Goal: Task Accomplishment & Management: Use online tool/utility

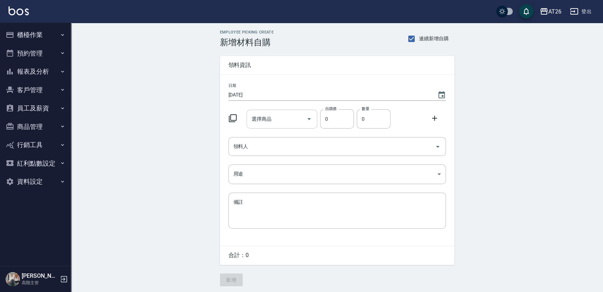
click at [271, 114] on input "選擇商品" at bounding box center [277, 119] width 54 height 12
type input "c01"
type input "90"
type input "[PERSON_NAME]染膏"
type input "22"
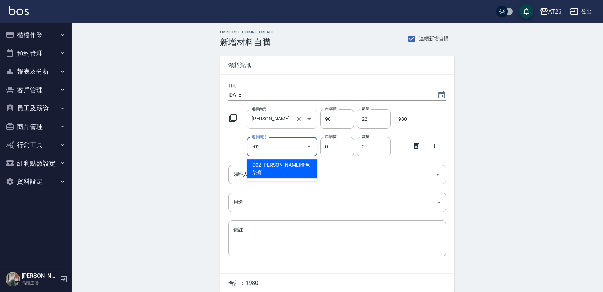
type input "c02"
type input "120"
type input "里歐嗆色染膏"
type input "1"
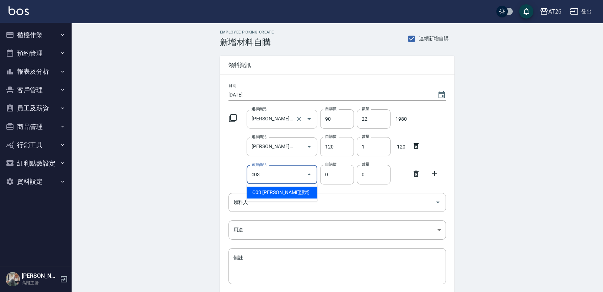
type input "c03"
type input "400"
type input "里歐漂粉"
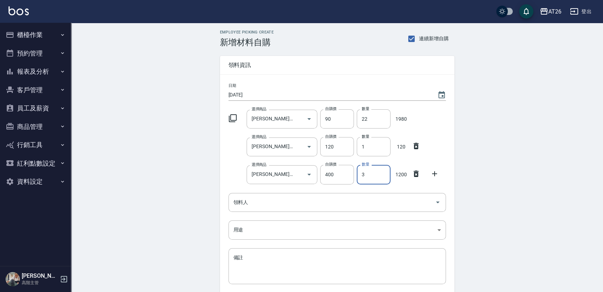
type input "3"
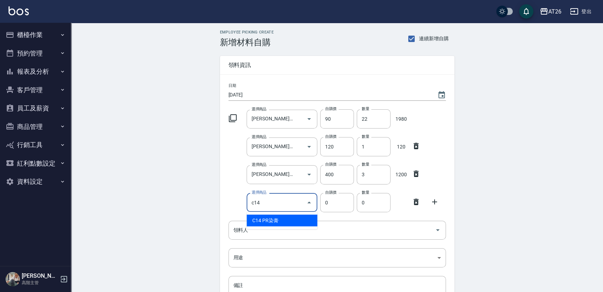
type input "c14"
type input "3"
type input "PR染膏"
type input "1"
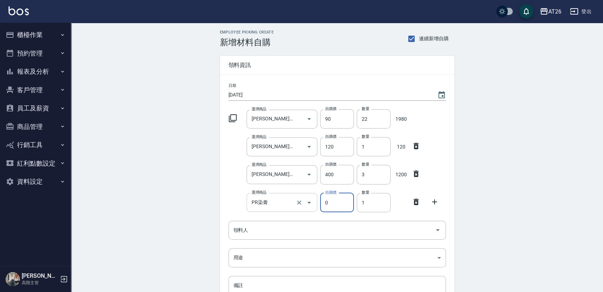
click at [277, 209] on div "PR染膏 選擇商品" at bounding box center [282, 202] width 71 height 19
type input "0"
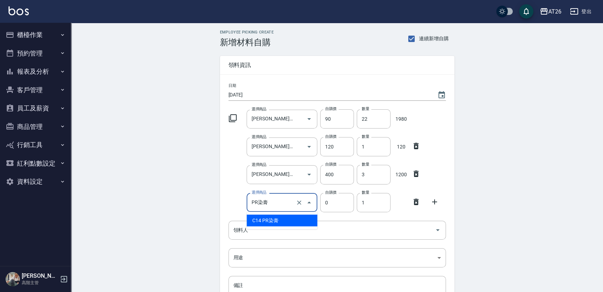
click at [281, 220] on li "C14 PR染膏" at bounding box center [282, 220] width 71 height 12
click at [277, 202] on input "PR染膏" at bounding box center [272, 202] width 44 height 12
click at [300, 204] on icon "Clear" at bounding box center [299, 202] width 7 height 7
type input "0"
click at [279, 203] on input "選擇商品" at bounding box center [277, 202] width 54 height 12
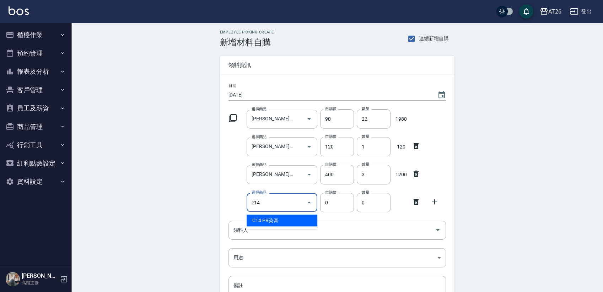
type input "c14"
type input "85"
type input "PR染膏"
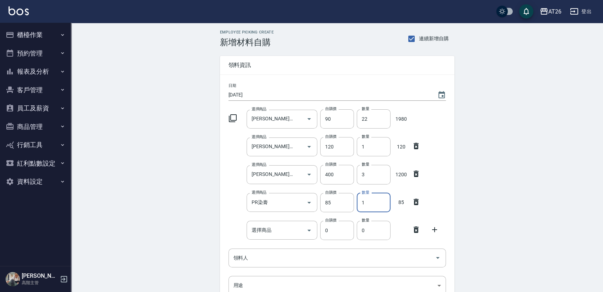
drag, startPoint x: 371, startPoint y: 200, endPoint x: 362, endPoint y: 201, distance: 8.9
click at [362, 200] on input "1" at bounding box center [374, 202] width 34 height 19
type input "9"
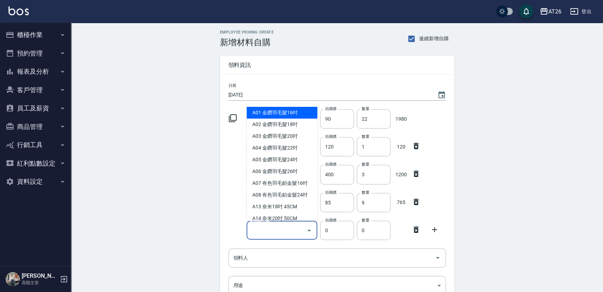
click at [279, 234] on input "選擇商品" at bounding box center [277, 230] width 54 height 12
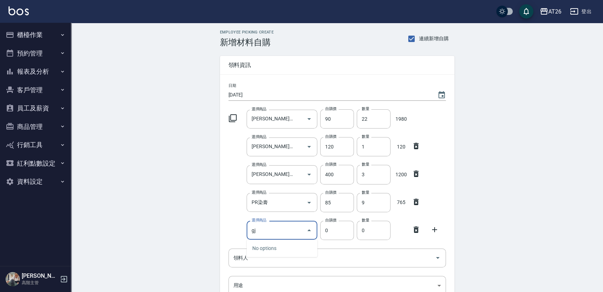
type input "g"
type input "管理處CYS水2"
type input "150"
type input "1"
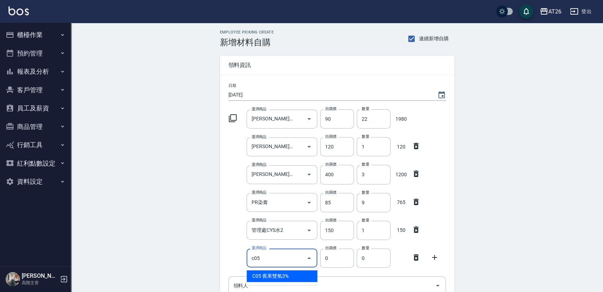
type input "c05"
type input "105"
type input "賓果雙氧3%"
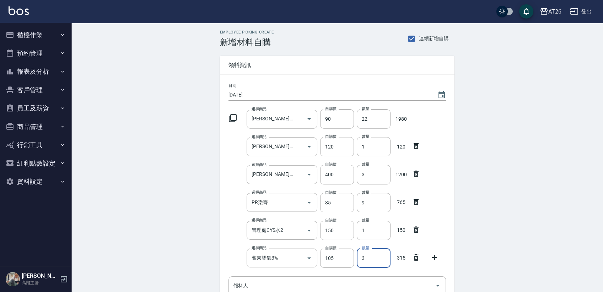
type input "3"
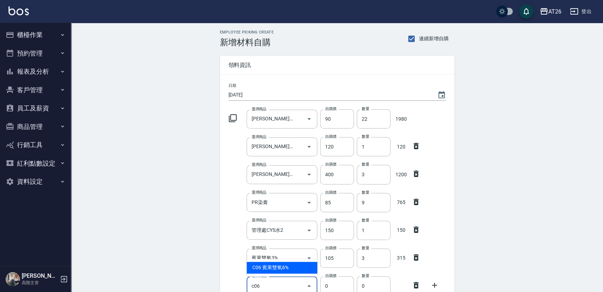
type input "c06"
type input "105"
type input "賓果雙氧6%"
type input "1"
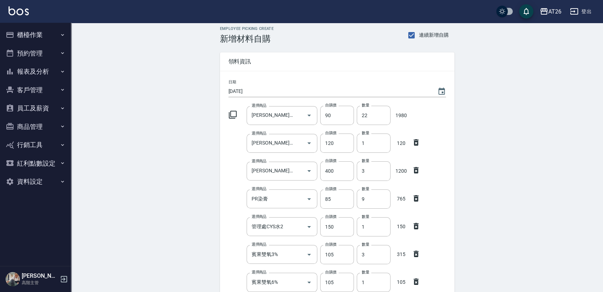
scroll to position [167, 0]
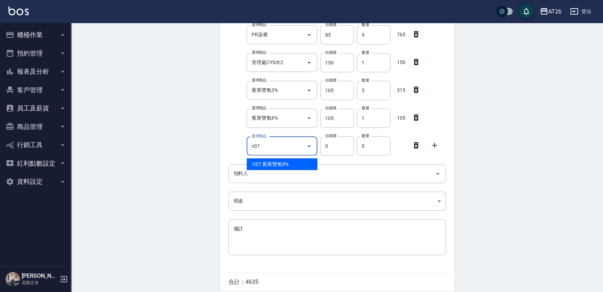
type input "c07"
type input "105"
type input "賓果雙氧9%"
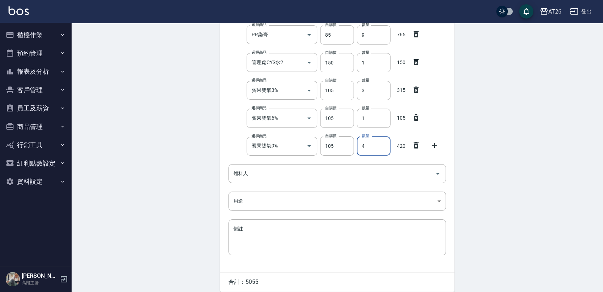
type input "4"
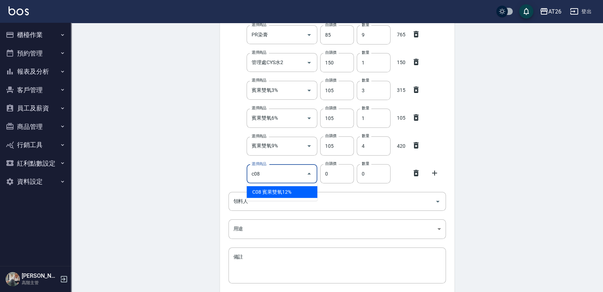
type input "賓果雙氧12%"
type input "105"
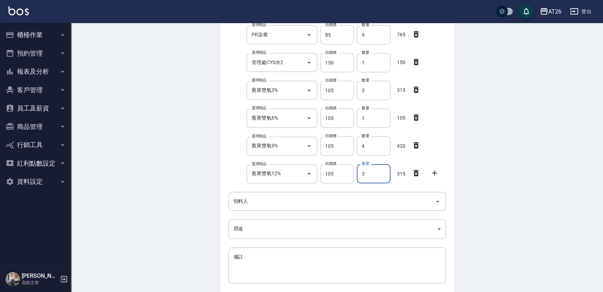
type input "3"
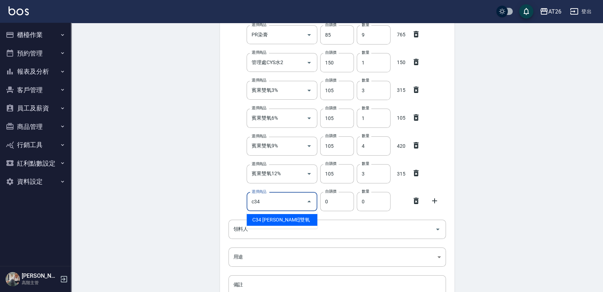
type input "c34"
type input "120"
type input "里歐雙氧"
type input "1"
drag, startPoint x: 273, startPoint y: 205, endPoint x: 235, endPoint y: 208, distance: 38.2
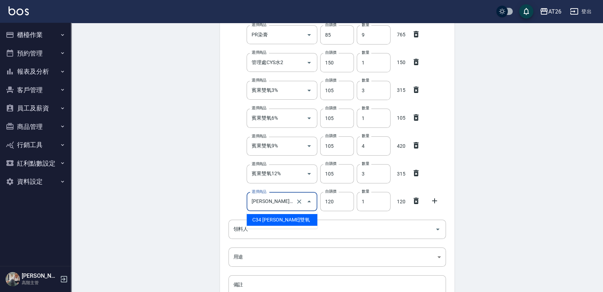
click at [235, 208] on div "選擇商品 里歐雙氧 選擇商品 自購價 120 自購價 數量 1 數量 120" at bounding box center [336, 200] width 220 height 22
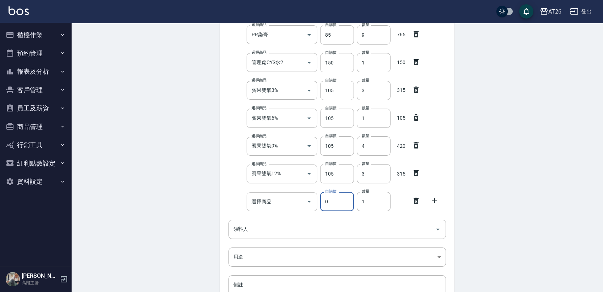
type input "0"
click at [270, 207] on input "選擇商品" at bounding box center [277, 201] width 54 height 12
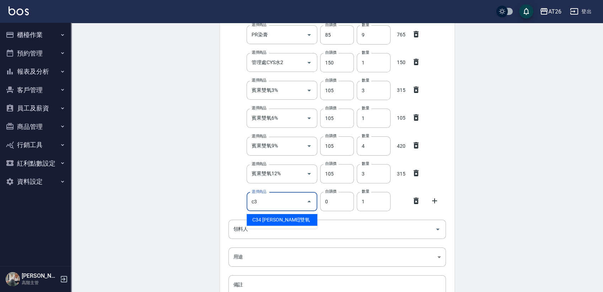
type input "c"
type input "g34"
type input "1170"
type input "娜普菈鉑金1劑"
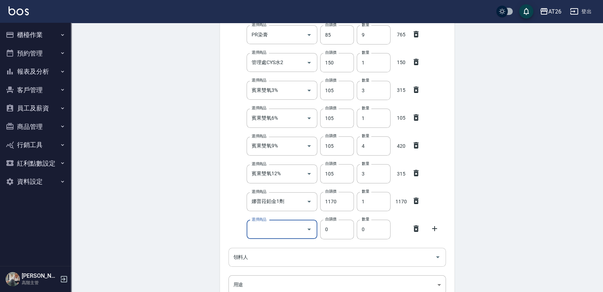
click at [270, 262] on input "領料人" at bounding box center [332, 257] width 201 height 12
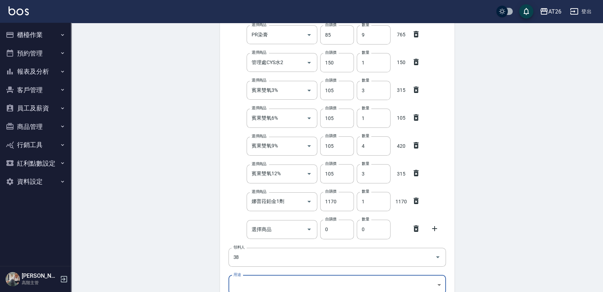
type input "38 Real"
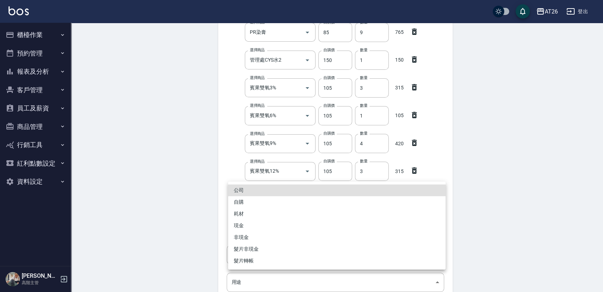
scroll to position [280, 0]
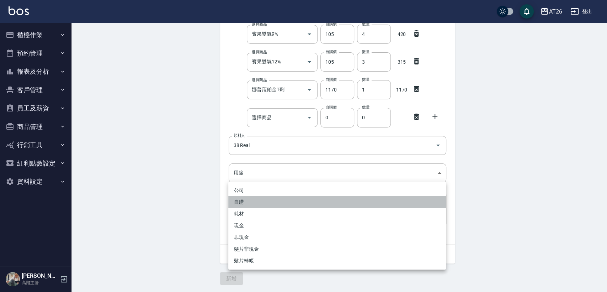
click at [262, 202] on li "自購" at bounding box center [337, 202] width 218 height 12
type input "自購"
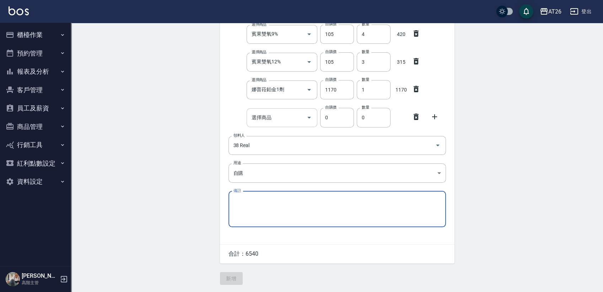
click at [265, 124] on div "選擇商品" at bounding box center [282, 117] width 71 height 19
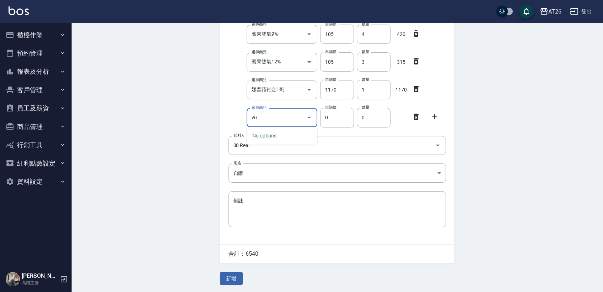
type input "v"
type input "蕾娜塔色控(小)"
type input "300"
type input "1"
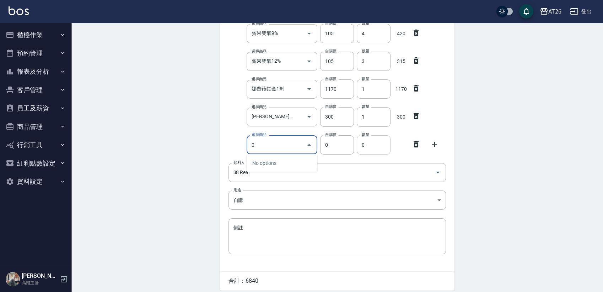
type input "0"
click at [290, 156] on ul "F17 耳罩" at bounding box center [282, 162] width 71 height 17
drag, startPoint x: 294, startPoint y: 163, endPoint x: 290, endPoint y: 167, distance: 5.8
click at [294, 163] on li "F17 耳罩" at bounding box center [282, 163] width 71 height 12
type input "耳罩"
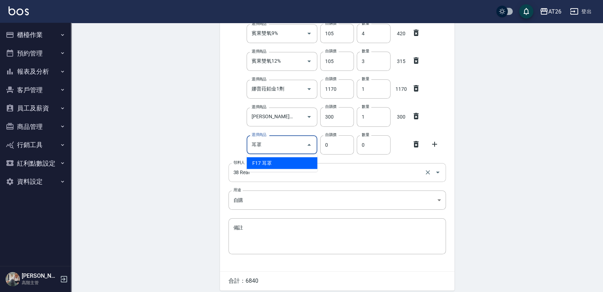
type input "130"
type input "1"
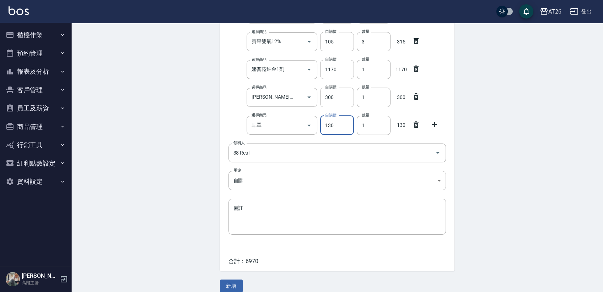
scroll to position [308, 0]
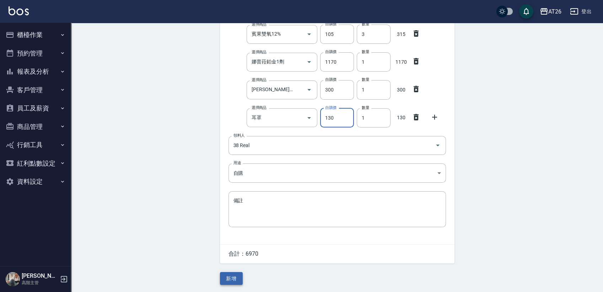
click at [233, 279] on button "新增" at bounding box center [231, 278] width 23 height 13
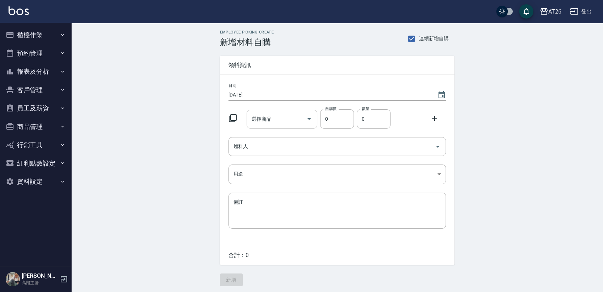
click at [276, 121] on input "選擇商品" at bounding box center [277, 119] width 54 height 12
type input "f"
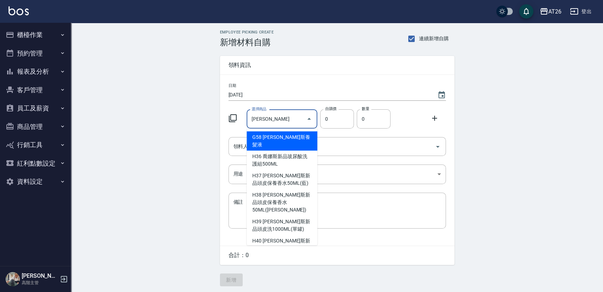
click at [252, 137] on li "G58 [PERSON_NAME]斯養髮液" at bounding box center [282, 140] width 71 height 19
type input "喬娜斯養髮液"
type input "950"
type input "1"
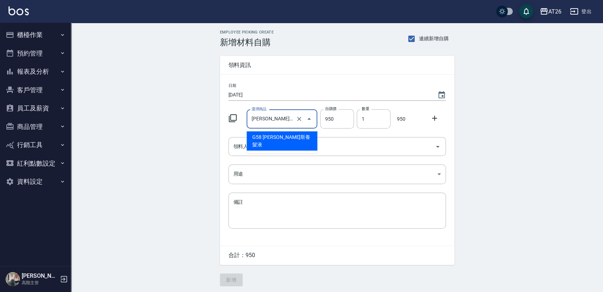
click at [286, 119] on input "喬娜斯養髮液" at bounding box center [272, 119] width 44 height 12
click at [284, 118] on keeper-lock "Open Keeper Popup" at bounding box center [288, 118] width 9 height 9
click at [283, 118] on input "喬娜斯養髮液" at bounding box center [272, 119] width 44 height 12
click at [206, 137] on keeper-draggable-element at bounding box center [241, 161] width 110 height 68
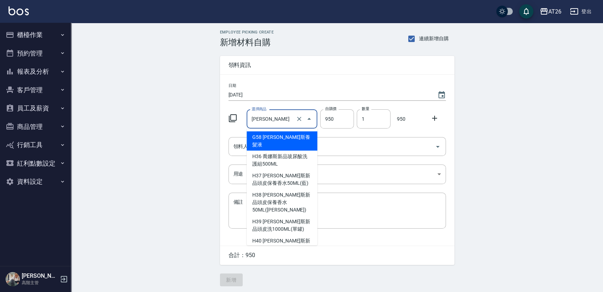
click at [283, 121] on input "喬娜斯" at bounding box center [272, 119] width 44 height 12
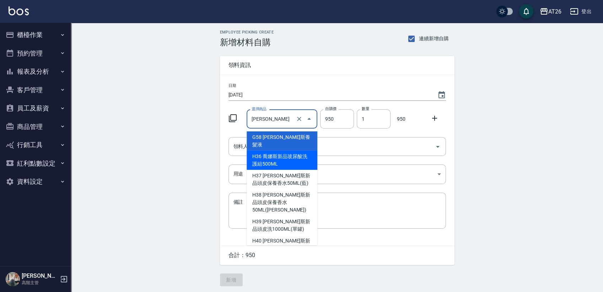
drag, startPoint x: 573, startPoint y: 148, endPoint x: 552, endPoint y: 146, distance: 21.1
click at [569, 146] on div "Employee Picking Create 新增材料自購 連續新增自購 領料資訊 日期 2025/10/05 選擇商品 喬娜斯 選擇商品 自購價 950 …" at bounding box center [337, 158] width 532 height 270
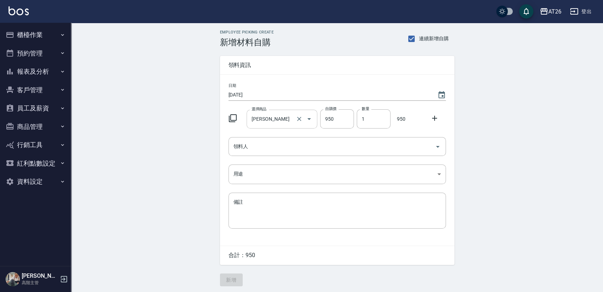
click at [275, 117] on input "喬娜斯" at bounding box center [272, 119] width 44 height 12
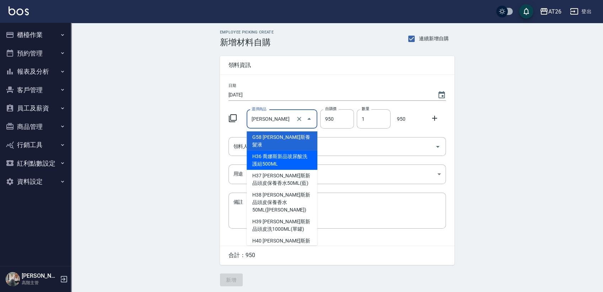
type input "喬娜斯新品頭皮保養香水50ML(橘)"
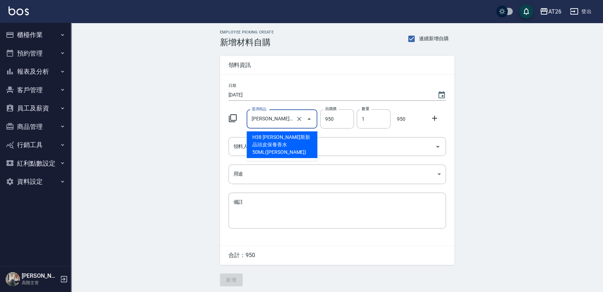
click at [281, 138] on li "H38 喬娜斯新品頭皮保養香水50ML(橘)" at bounding box center [282, 144] width 71 height 27
type input "220"
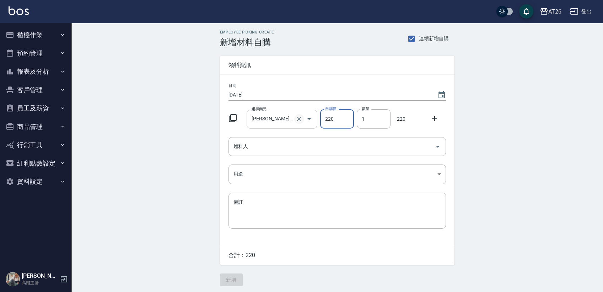
click at [299, 122] on button "Clear" at bounding box center [299, 119] width 10 height 10
type input "0"
click at [267, 122] on input "選擇商品" at bounding box center [277, 119] width 54 height 12
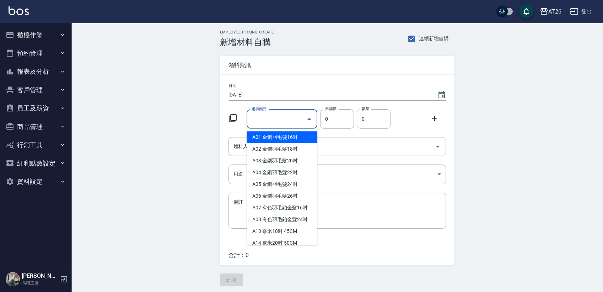
click at [206, 107] on div "Employee Picking Create 新增材料自購 連續新增自購 領料資訊 日期 2025/10/05 選擇商品 選擇商品 自購價 0 自購價 數量…" at bounding box center [337, 158] width 532 height 270
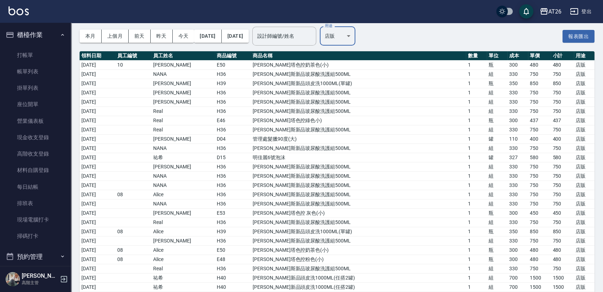
scroll to position [532, 0]
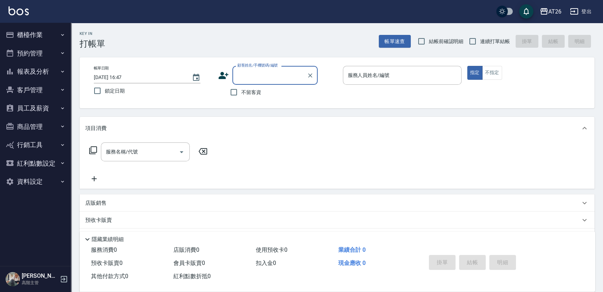
click at [47, 47] on button "預約管理" at bounding box center [35, 53] width 65 height 18
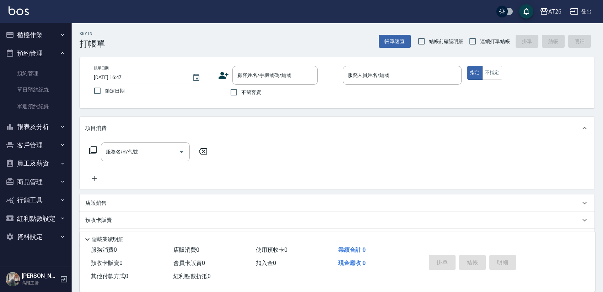
click at [57, 39] on button "櫃檯作業" at bounding box center [35, 35] width 65 height 18
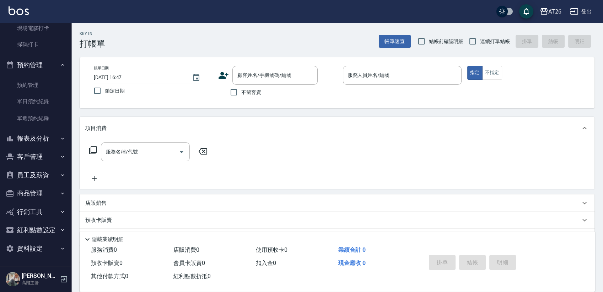
click at [48, 65] on button "預約管理" at bounding box center [35, 65] width 65 height 18
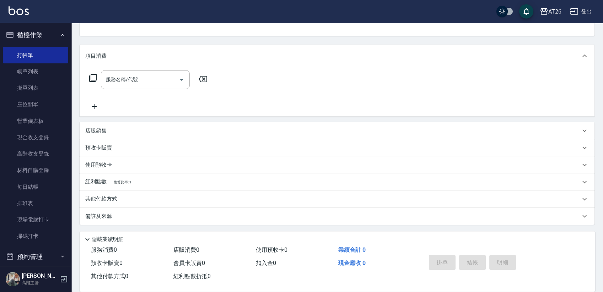
scroll to position [137, 0]
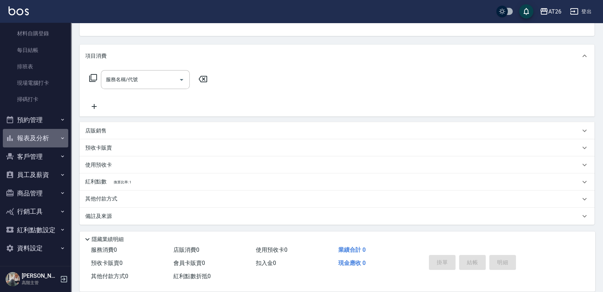
click at [45, 138] on button "報表及分析" at bounding box center [35, 138] width 65 height 18
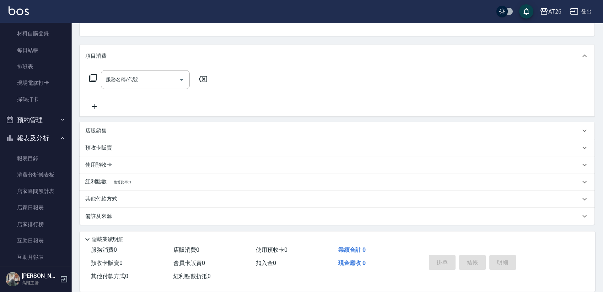
click at [44, 139] on button "報表及分析" at bounding box center [35, 138] width 65 height 18
click at [44, 140] on button "報表及分析" at bounding box center [35, 138] width 65 height 18
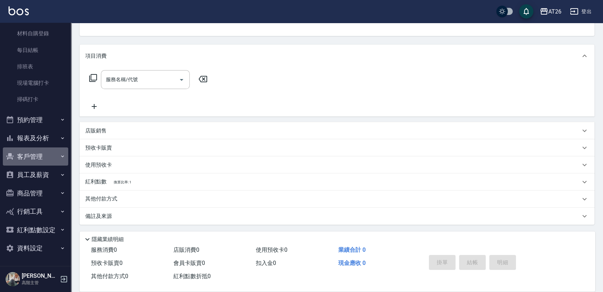
click at [49, 159] on button "客戶管理" at bounding box center [35, 156] width 65 height 18
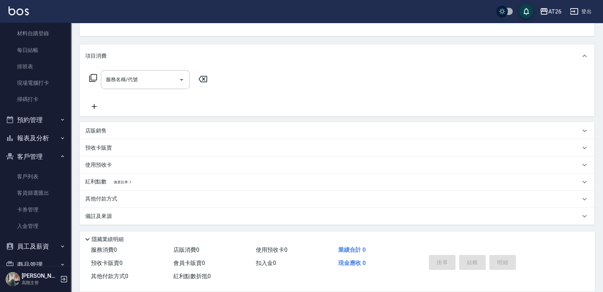
click at [49, 159] on button "客戶管理" at bounding box center [35, 156] width 65 height 18
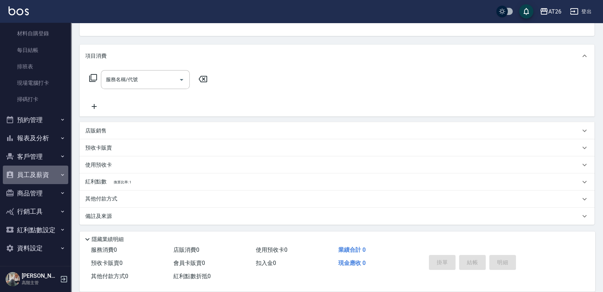
click at [54, 172] on button "員工及薪資" at bounding box center [35, 174] width 65 height 18
click at [53, 172] on button "員工及薪資" at bounding box center [35, 174] width 65 height 18
click at [46, 194] on button "商品管理" at bounding box center [35, 193] width 65 height 18
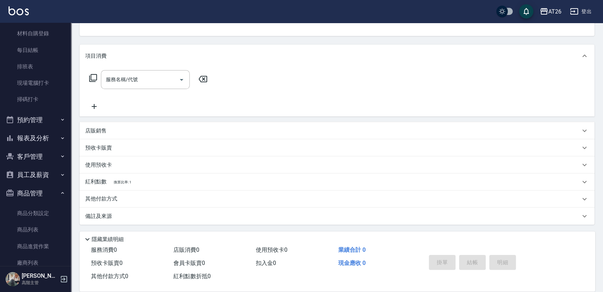
click at [46, 194] on button "商品管理" at bounding box center [35, 193] width 65 height 18
click at [46, 209] on button "行銷工具" at bounding box center [35, 211] width 65 height 18
click at [41, 210] on button "行銷工具" at bounding box center [35, 211] width 65 height 18
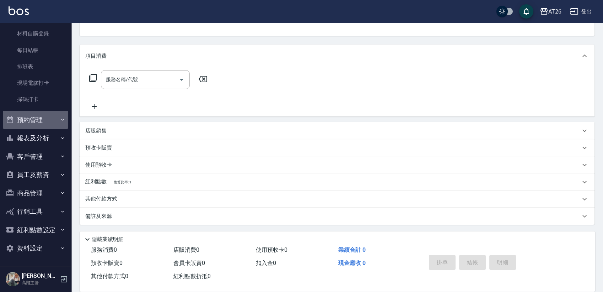
click at [45, 123] on button "預約管理" at bounding box center [35, 120] width 65 height 18
click at [39, 123] on button "預約管理" at bounding box center [35, 120] width 65 height 18
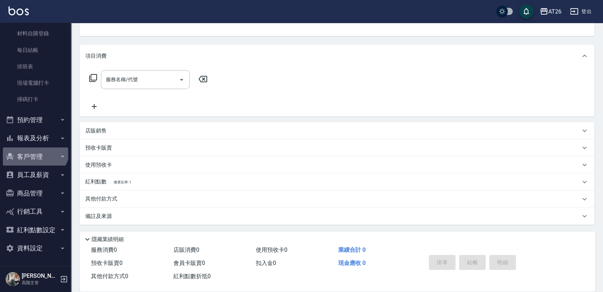
click at [33, 147] on button "客戶管理" at bounding box center [35, 156] width 65 height 18
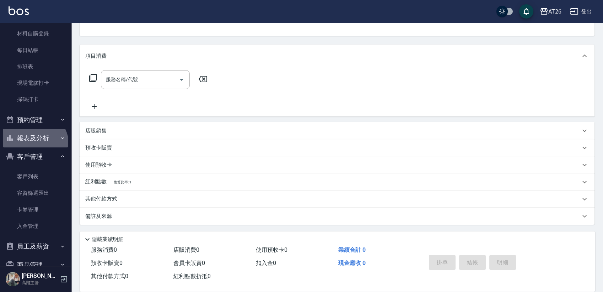
click at [33, 145] on button "報表及分析" at bounding box center [35, 138] width 65 height 18
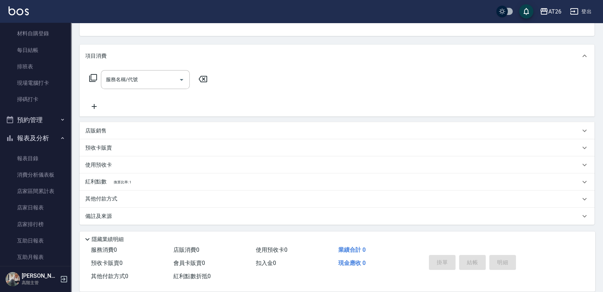
click at [34, 140] on button "報表及分析" at bounding box center [35, 138] width 65 height 18
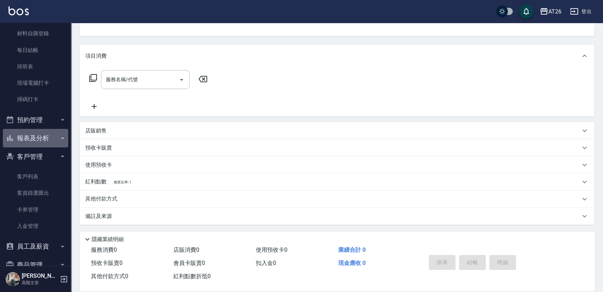
click at [37, 142] on button "報表及分析" at bounding box center [35, 138] width 65 height 18
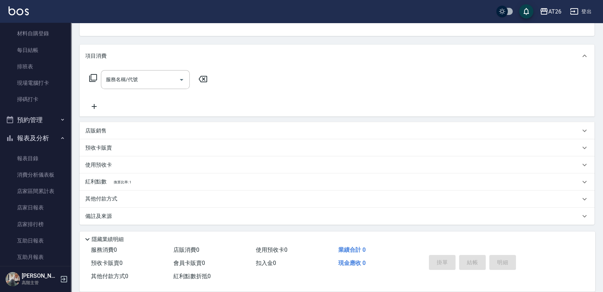
click at [40, 142] on button "報表及分析" at bounding box center [35, 138] width 65 height 18
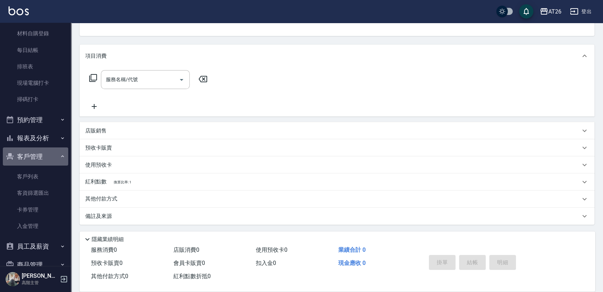
click at [41, 150] on button "客戶管理" at bounding box center [35, 156] width 65 height 18
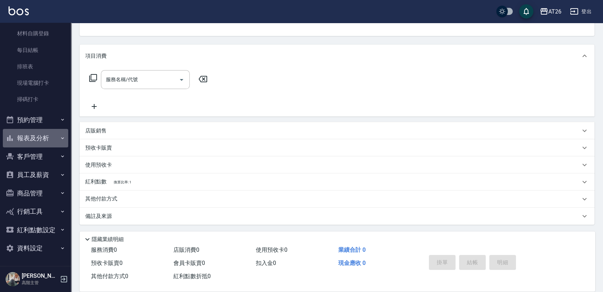
click at [44, 141] on button "報表及分析" at bounding box center [35, 138] width 65 height 18
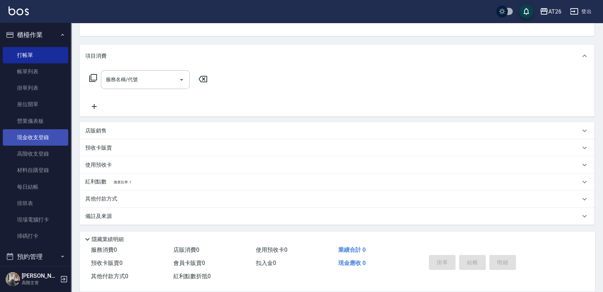
scroll to position [118, 0]
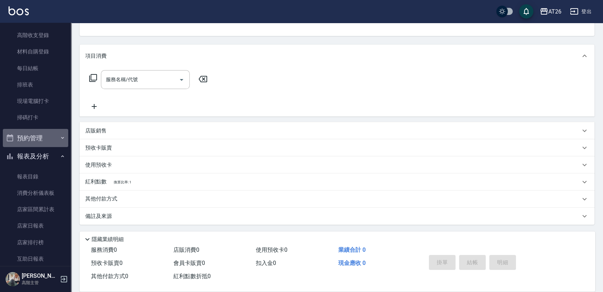
click at [48, 145] on button "預約管理" at bounding box center [35, 138] width 65 height 18
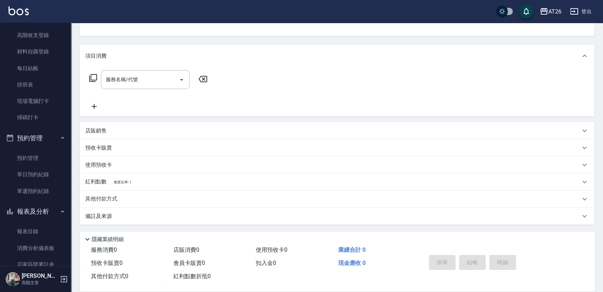
click at [46, 147] on ul "預約管理 單日預約紀錄 單週預約紀錄" at bounding box center [35, 174] width 65 height 55
click at [48, 145] on button "預約管理" at bounding box center [35, 138] width 65 height 18
click at [47, 158] on button "報表及分析" at bounding box center [35, 156] width 65 height 18
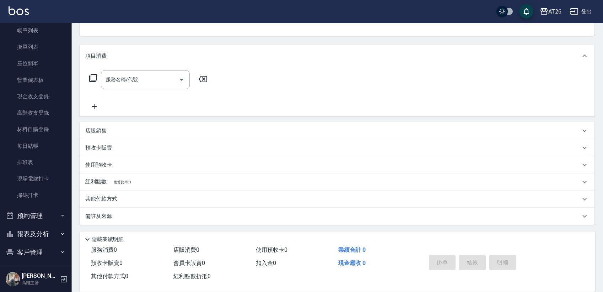
scroll to position [39, 0]
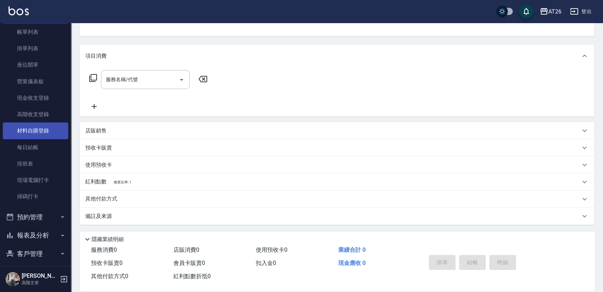
click at [53, 131] on link "材料自購登錄" at bounding box center [35, 130] width 65 height 16
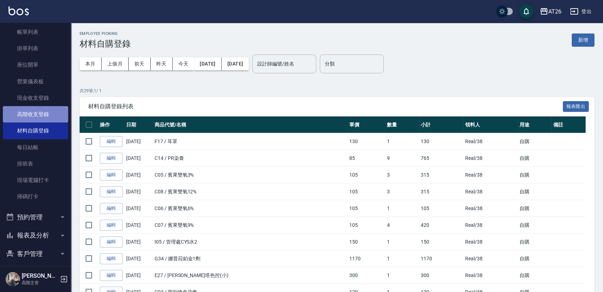
click at [36, 121] on link "高階收支登錄" at bounding box center [35, 114] width 65 height 16
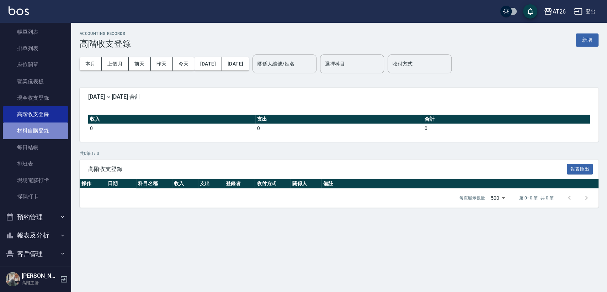
click at [43, 128] on link "材料自購登錄" at bounding box center [35, 130] width 65 height 16
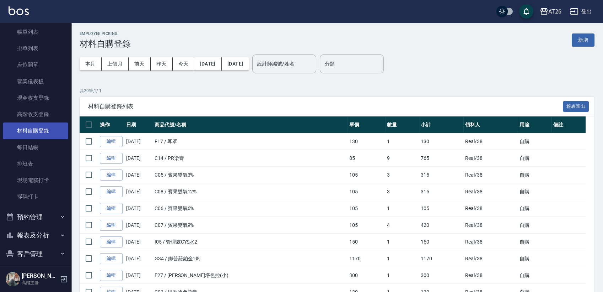
click at [48, 123] on link "材料自購登錄" at bounding box center [35, 130] width 65 height 16
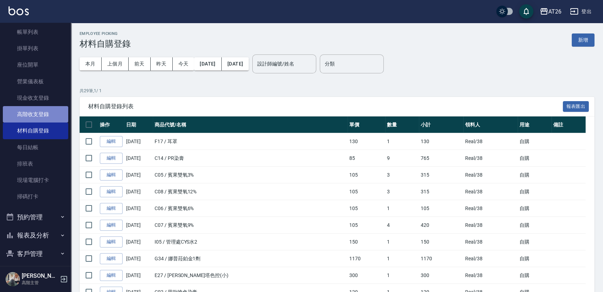
click at [50, 120] on link "高階收支登錄" at bounding box center [35, 114] width 65 height 16
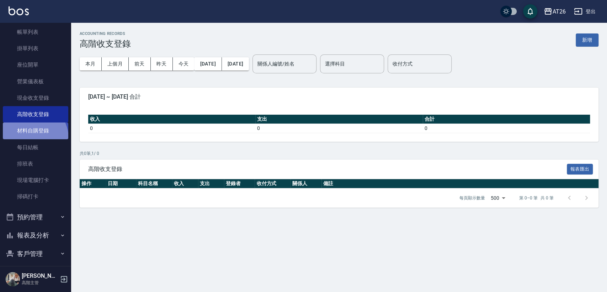
click at [32, 138] on link "材料自購登錄" at bounding box center [35, 130] width 65 height 16
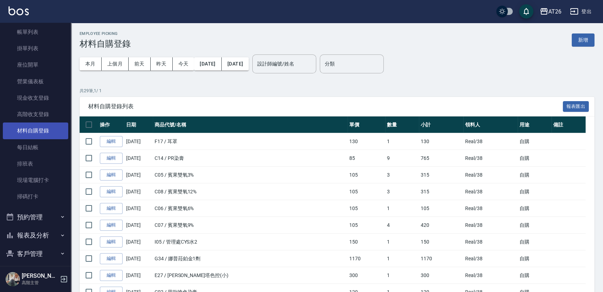
click at [46, 132] on link "材料自購登錄" at bounding box center [35, 130] width 65 height 16
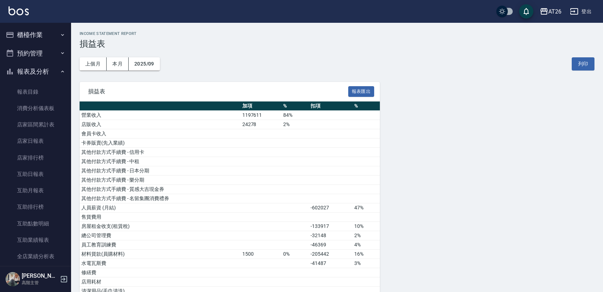
scroll to position [141, 0]
